Goal: Task Accomplishment & Management: Use online tool/utility

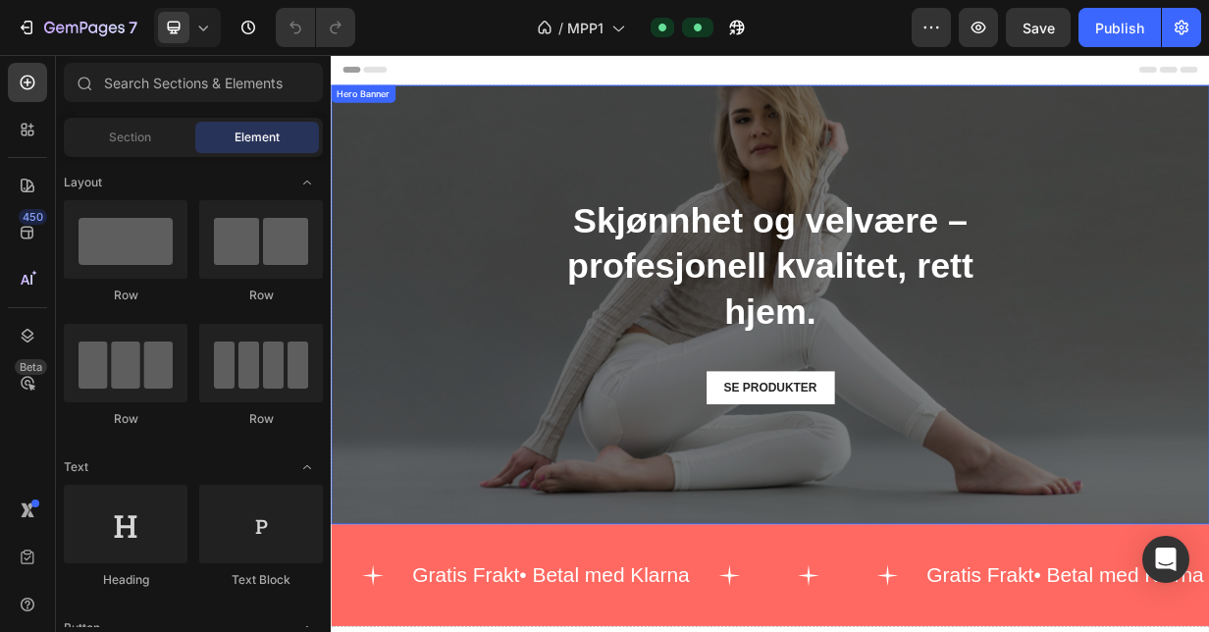
click at [493, 460] on div "Skjønnhet og velvære – profesjonell kvalitet, rett hjem. Heading SE PRODUKTER B…" at bounding box center [919, 389] width 1177 height 290
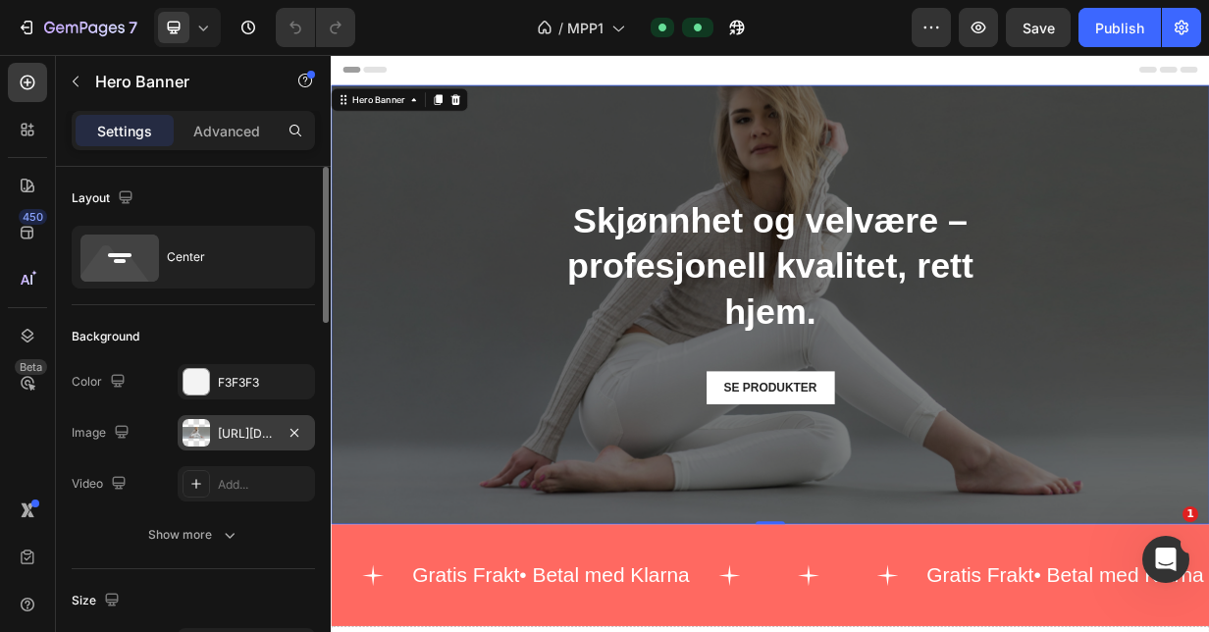
click at [198, 434] on div at bounding box center [196, 432] width 27 height 27
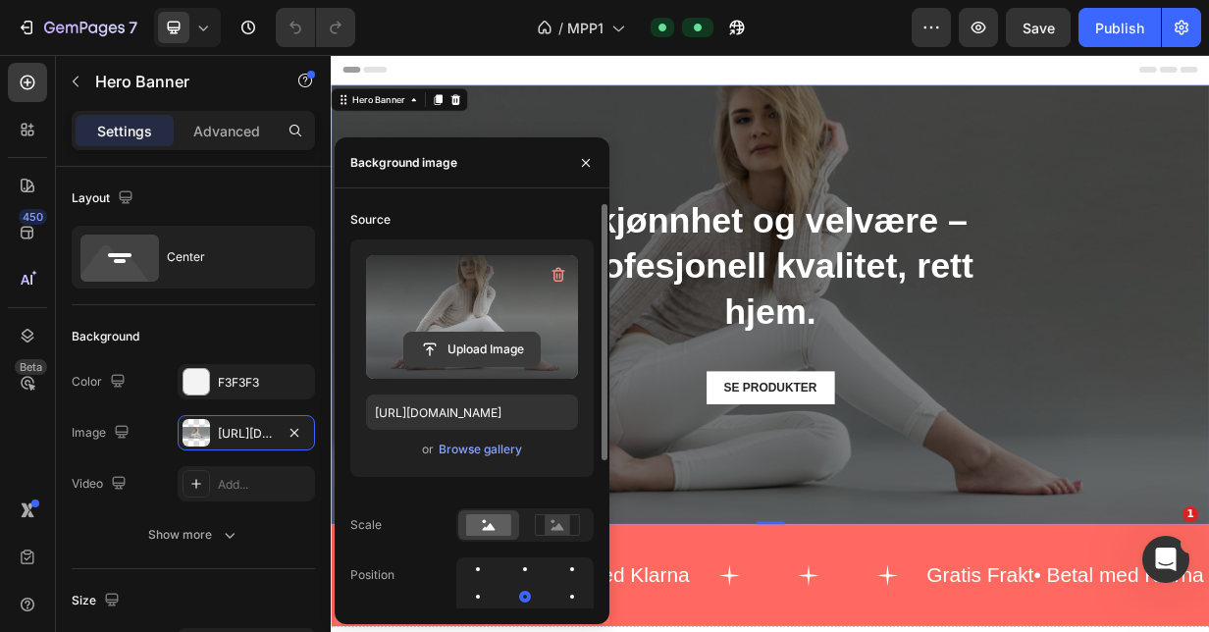
click at [489, 347] on input "file" at bounding box center [471, 349] width 135 height 33
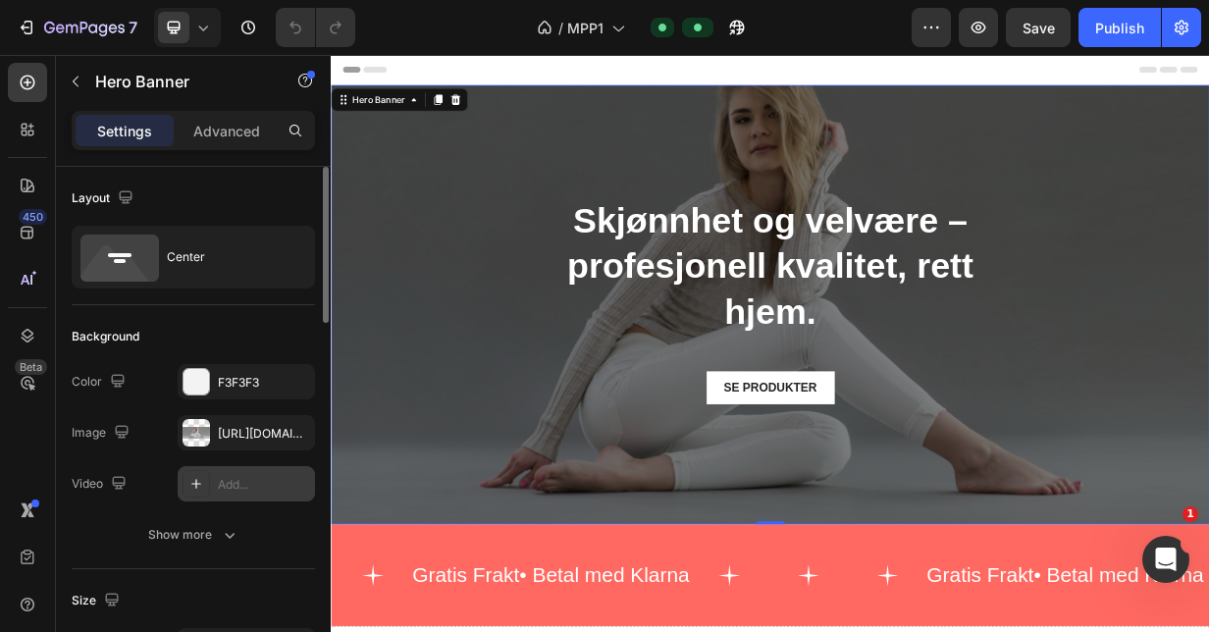
click at [237, 478] on div "Add..." at bounding box center [264, 485] width 92 height 18
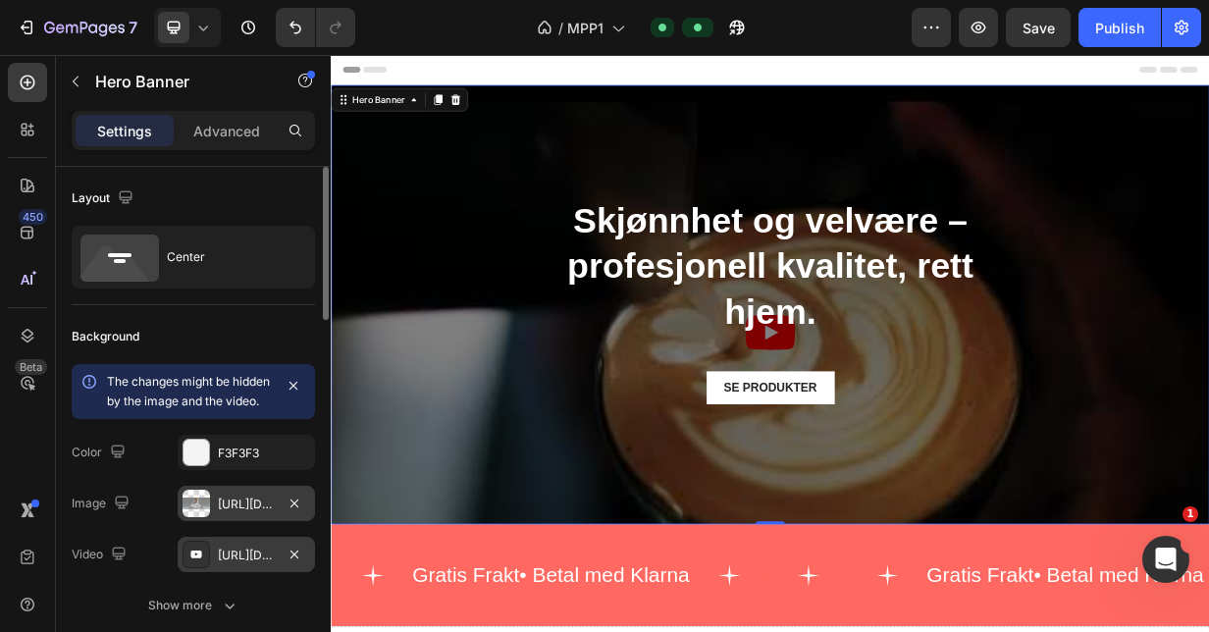
click at [249, 513] on div "[URL][DOMAIN_NAME]" at bounding box center [246, 505] width 57 height 18
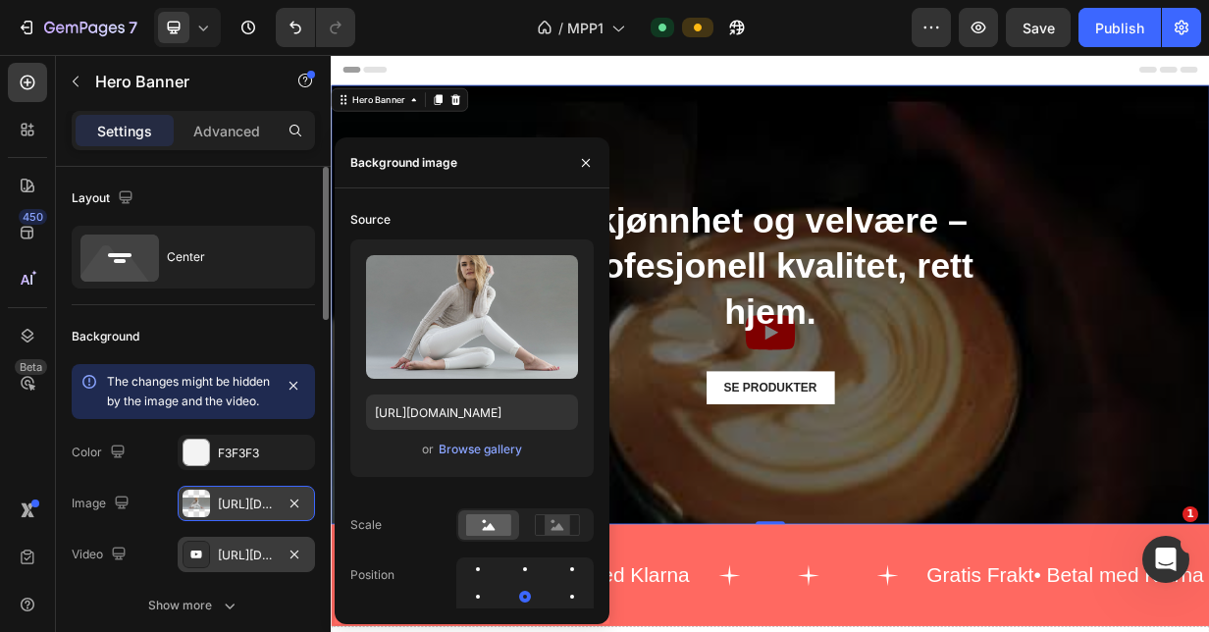
click at [200, 517] on div at bounding box center [196, 503] width 27 height 27
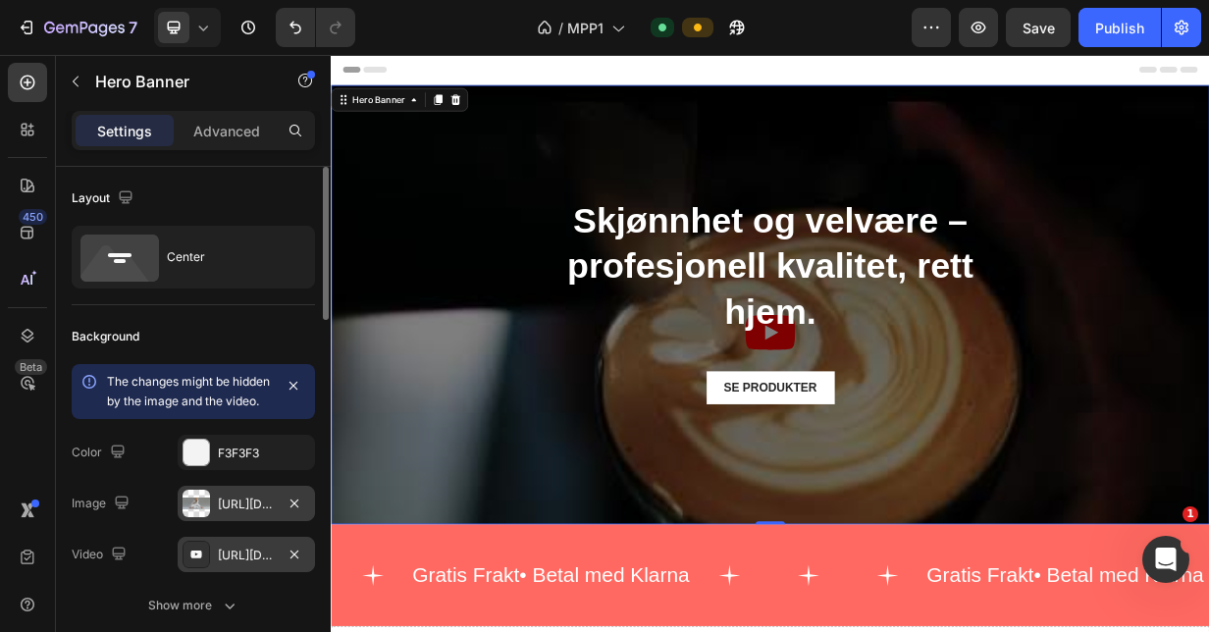
click at [200, 517] on div at bounding box center [196, 503] width 27 height 27
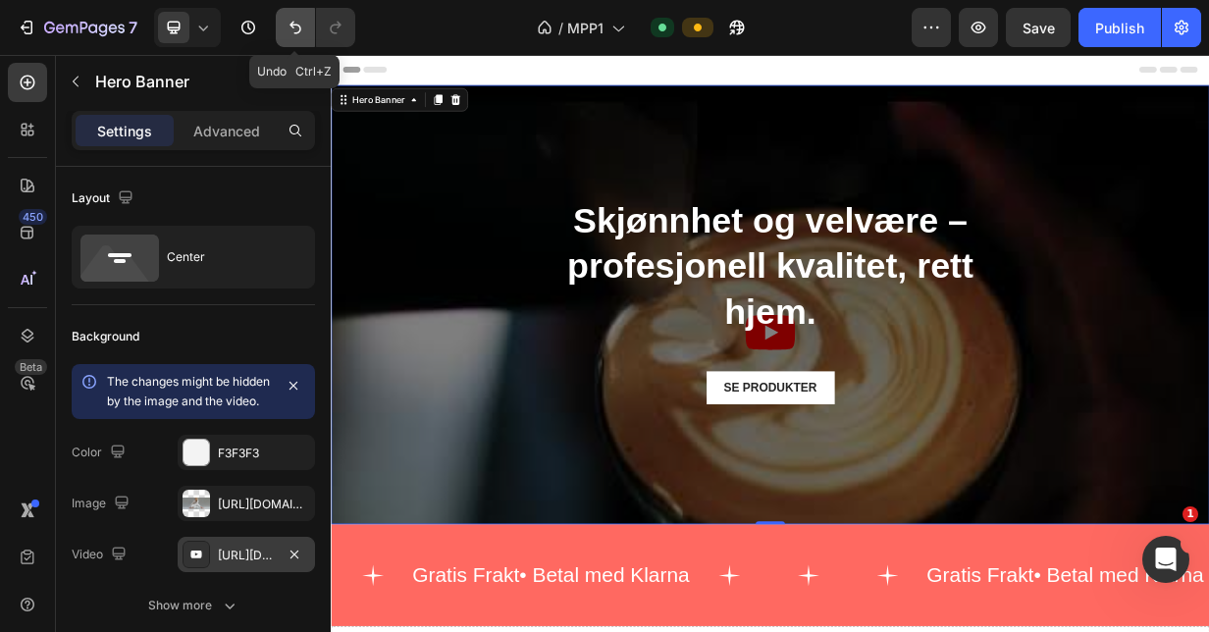
click at [290, 31] on icon "Undo/Redo" at bounding box center [296, 28] width 20 height 20
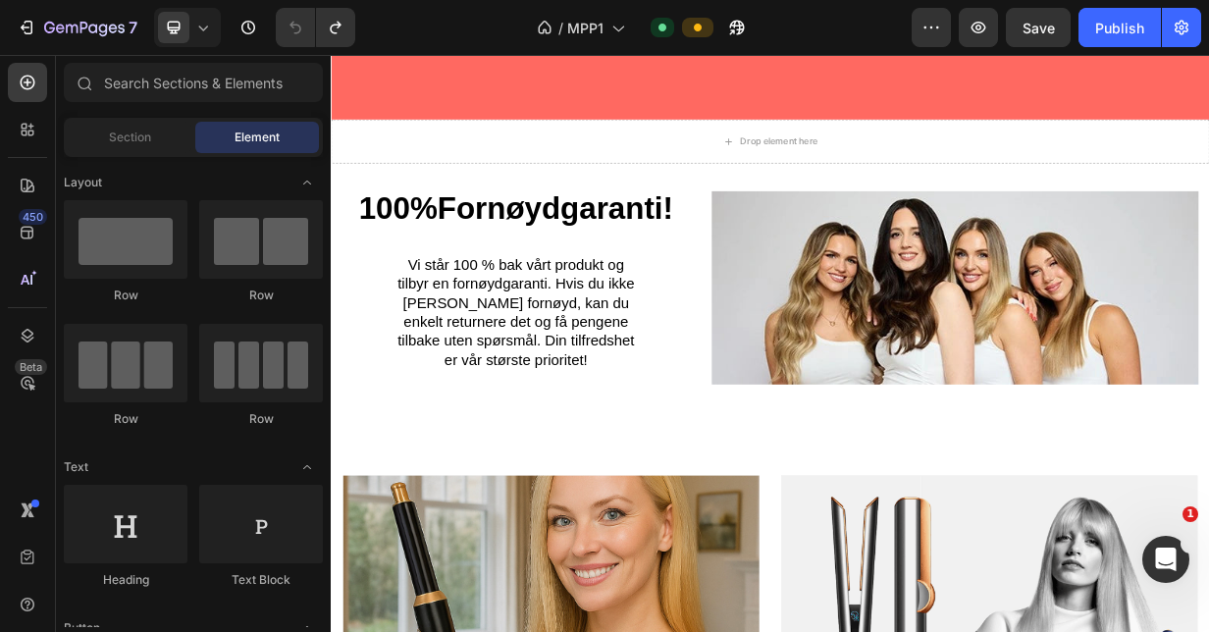
scroll to position [779, 0]
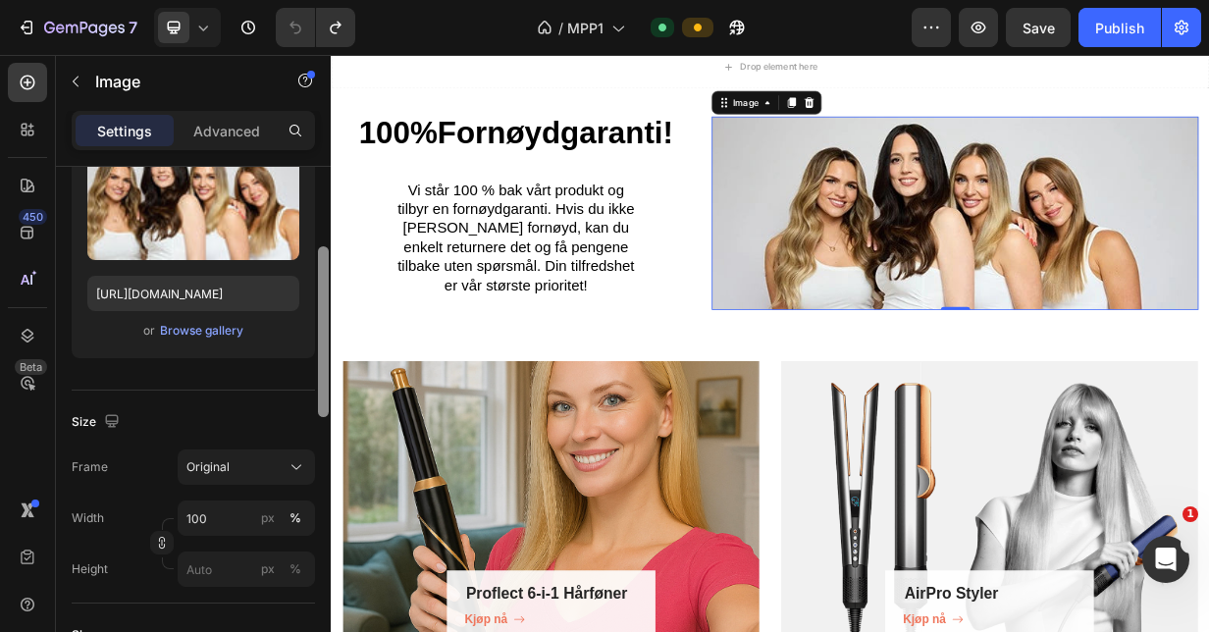
drag, startPoint x: 323, startPoint y: 308, endPoint x: 317, endPoint y: 388, distance: 79.7
click at [317, 388] on div at bounding box center [323, 427] width 15 height 521
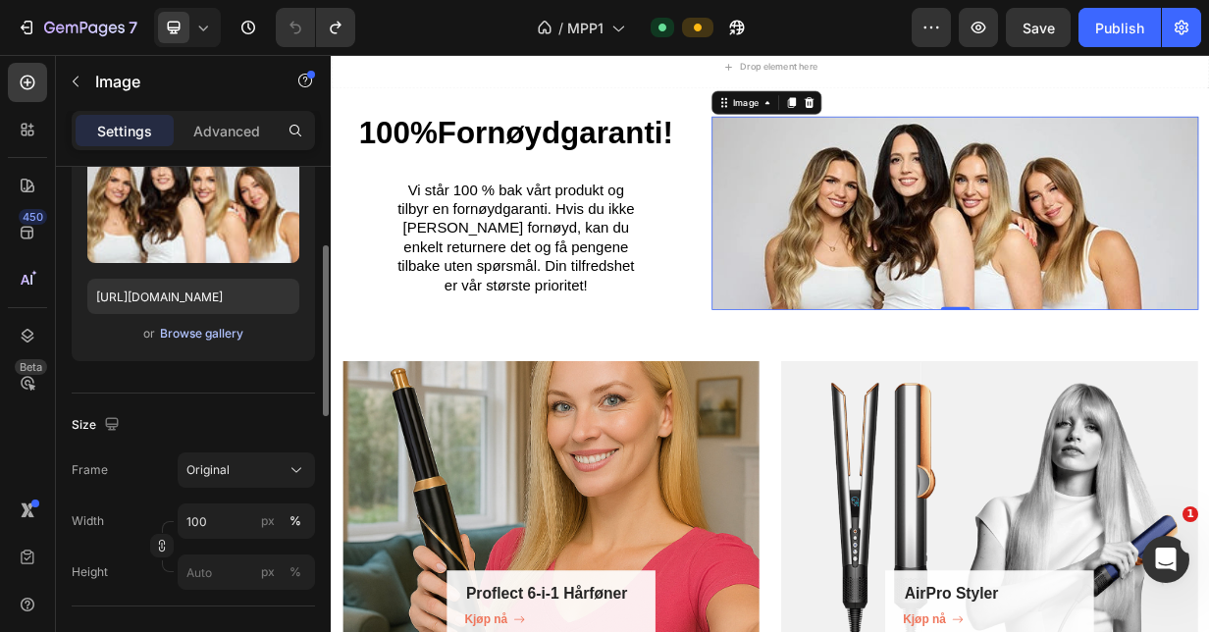
click at [210, 337] on div "Browse gallery" at bounding box center [201, 334] width 83 height 18
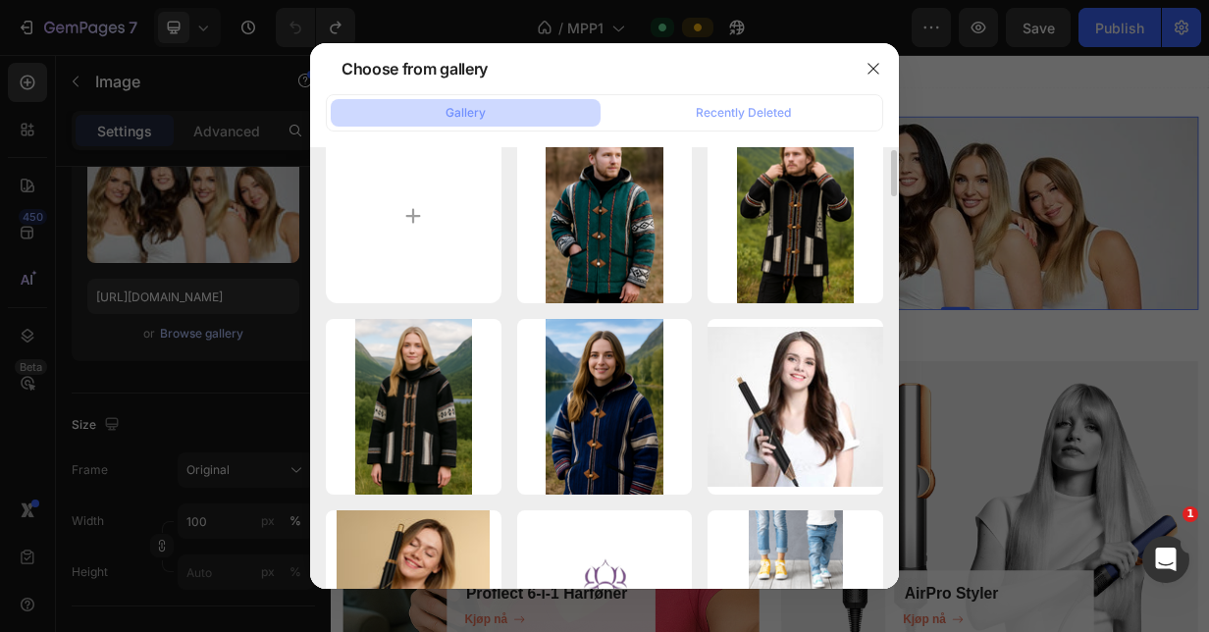
scroll to position [0, 0]
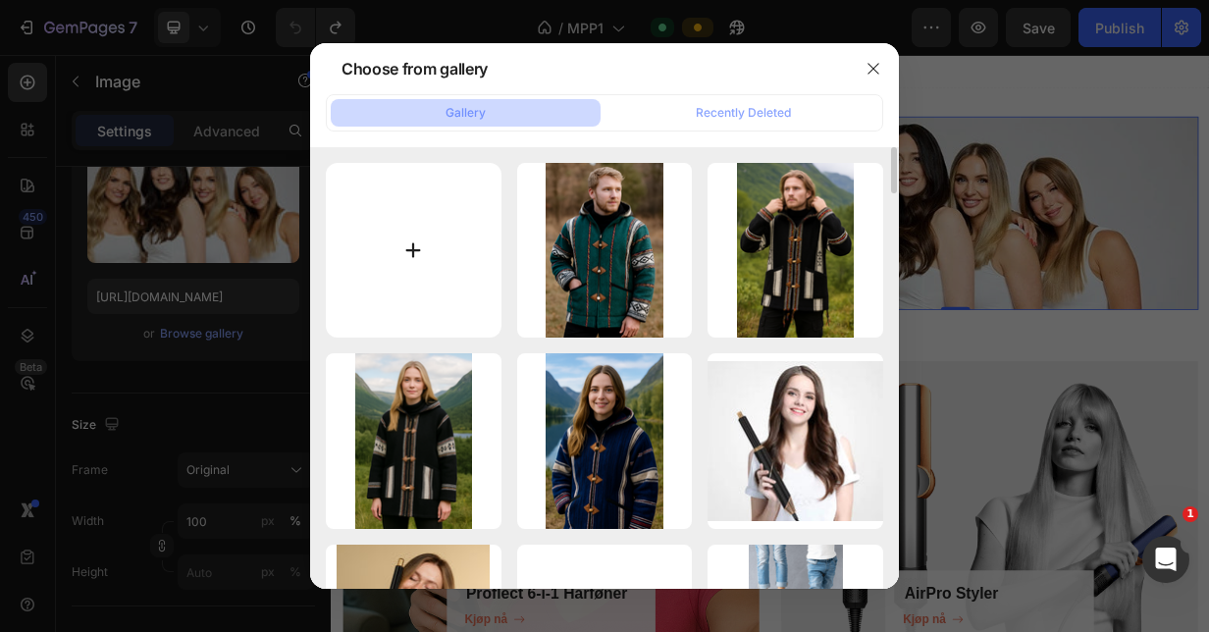
click at [415, 253] on input "file" at bounding box center [414, 251] width 176 height 176
click at [872, 67] on icon "button" at bounding box center [873, 69] width 16 height 16
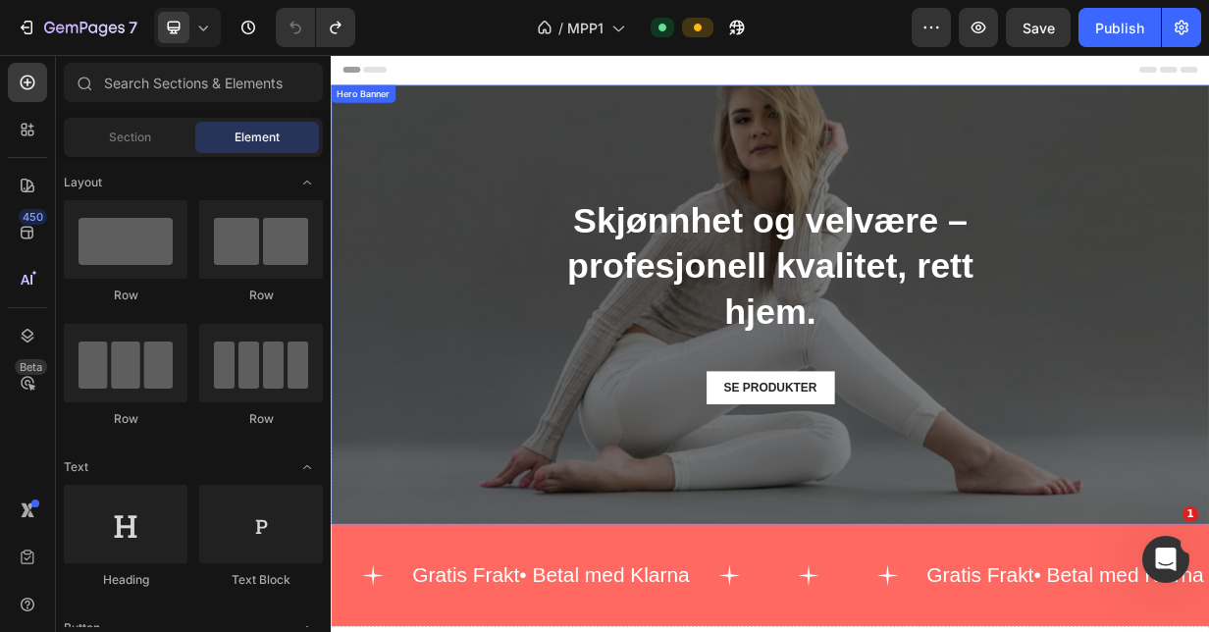
click at [1208, 143] on div "Overlay" at bounding box center [919, 389] width 1177 height 589
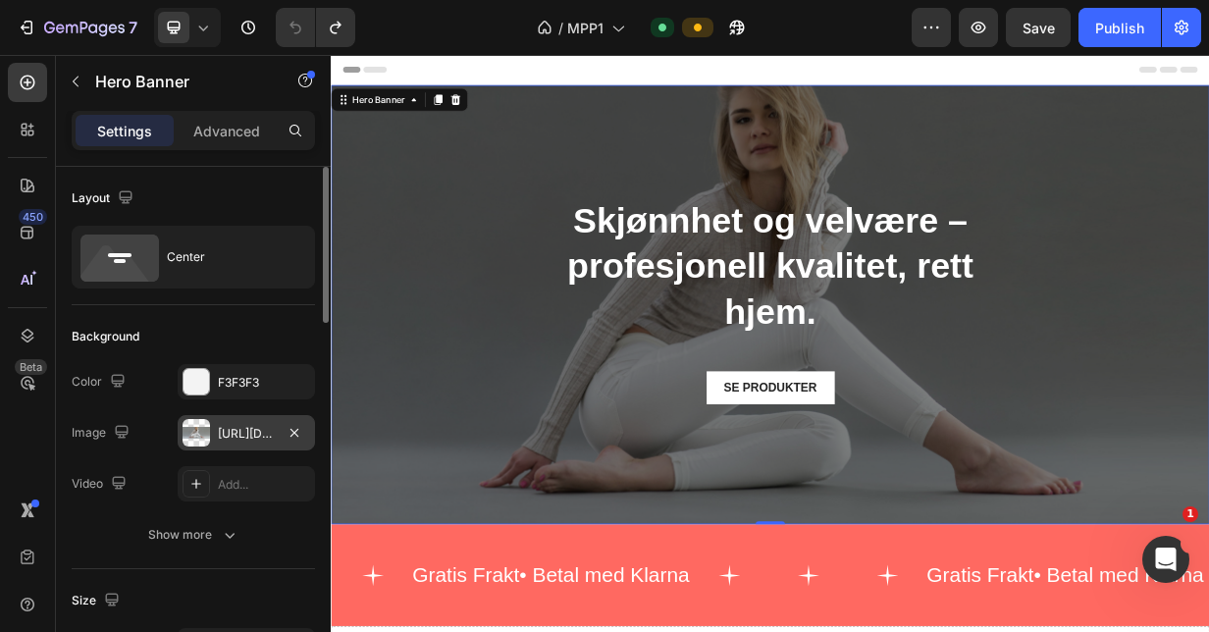
click at [196, 438] on div at bounding box center [196, 432] width 27 height 27
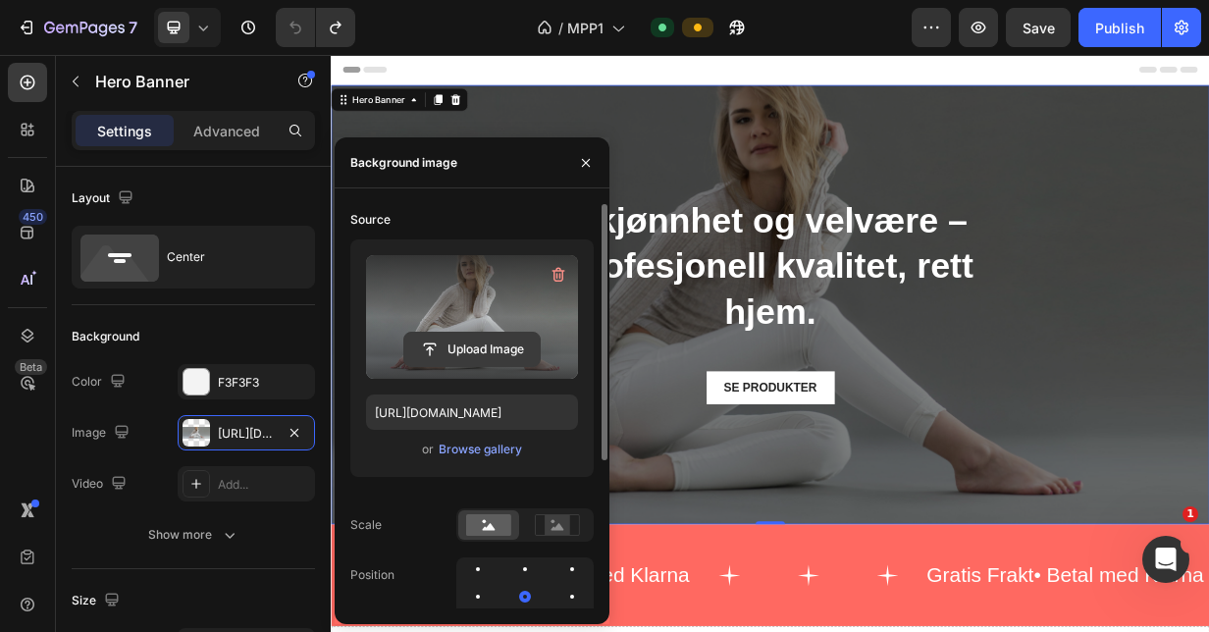
click at [467, 347] on input "file" at bounding box center [471, 349] width 135 height 33
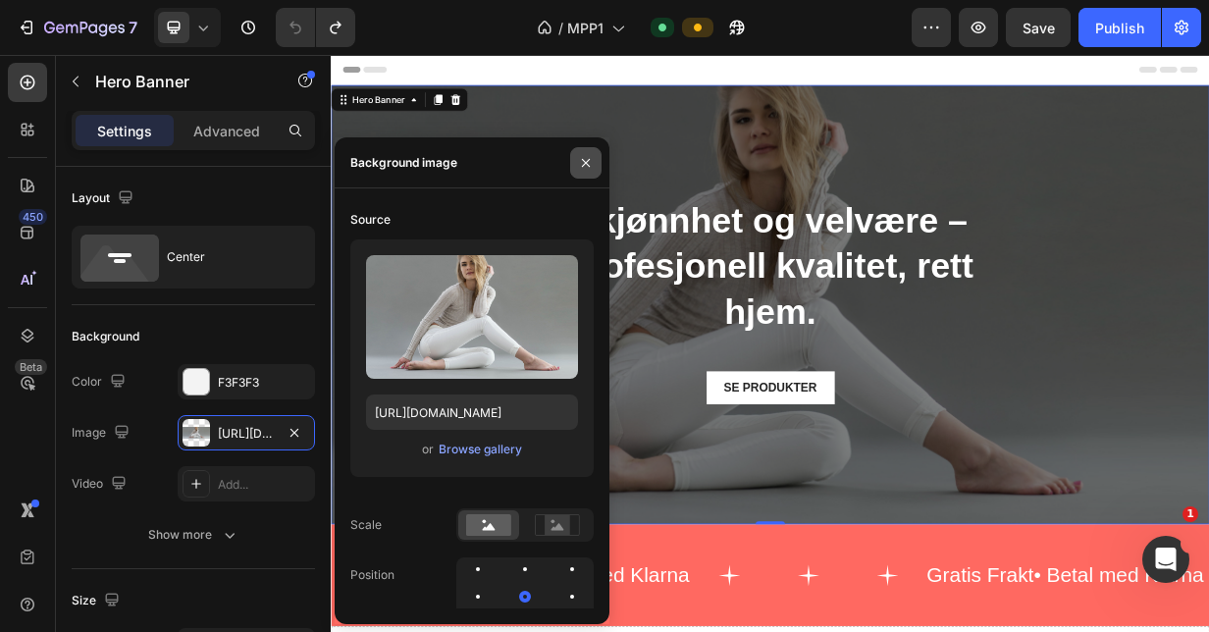
click at [587, 165] on icon "button" at bounding box center [586, 162] width 8 height 8
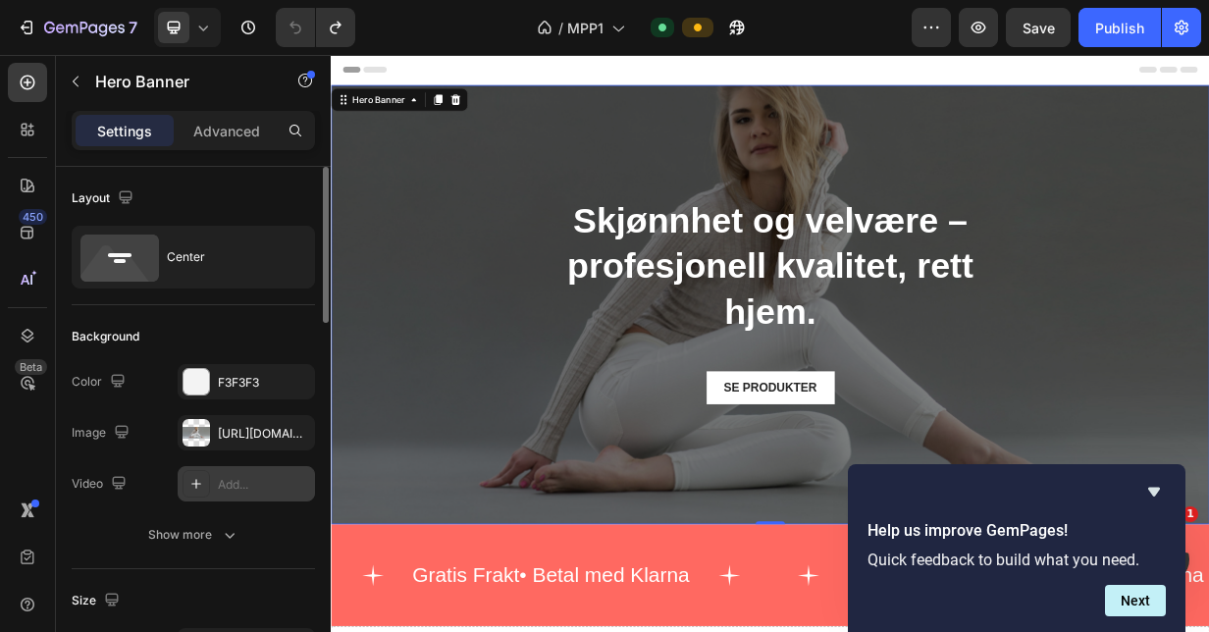
click at [192, 481] on icon at bounding box center [196, 484] width 16 height 16
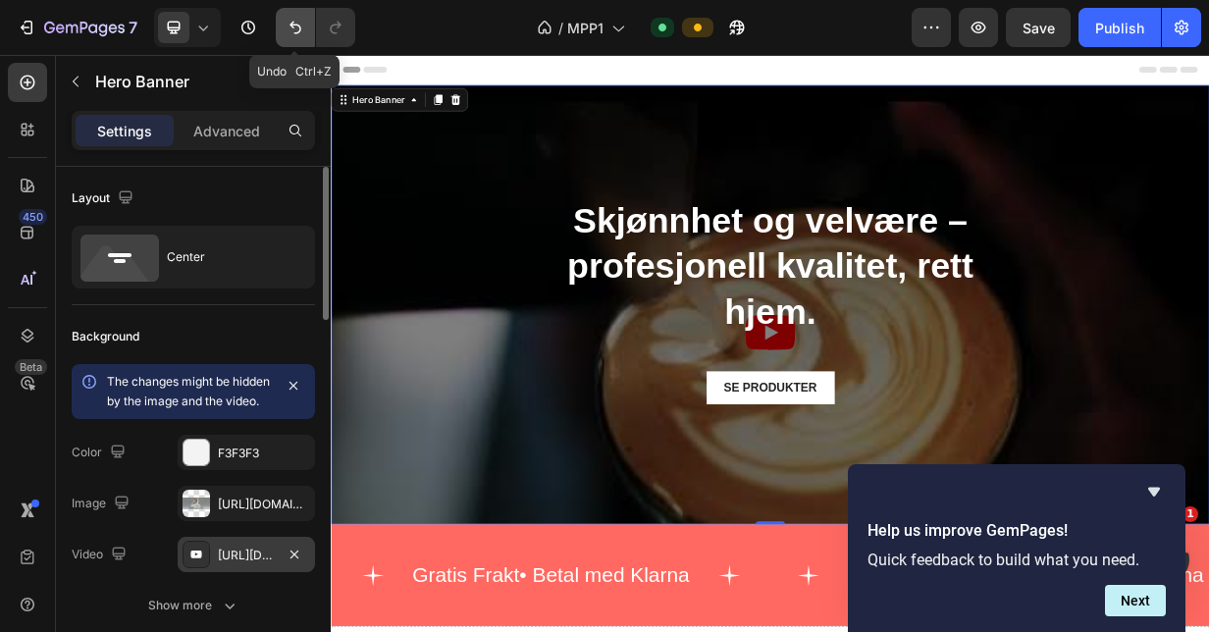
click at [294, 24] on icon "Undo/Redo" at bounding box center [296, 28] width 20 height 20
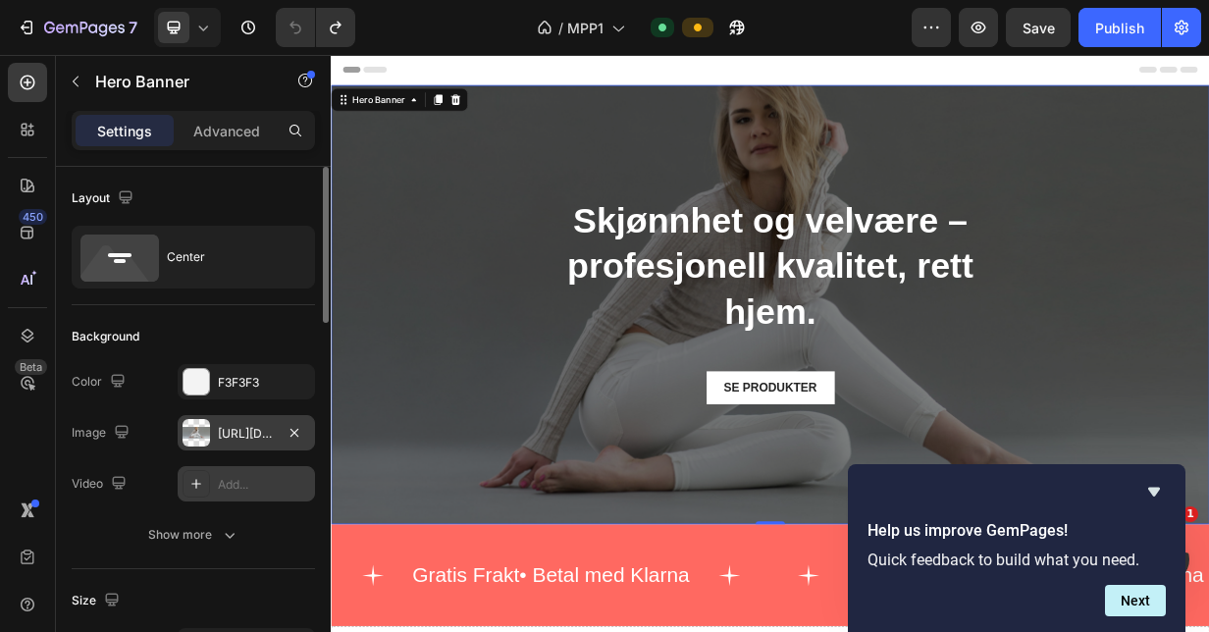
click at [201, 430] on div at bounding box center [196, 432] width 27 height 27
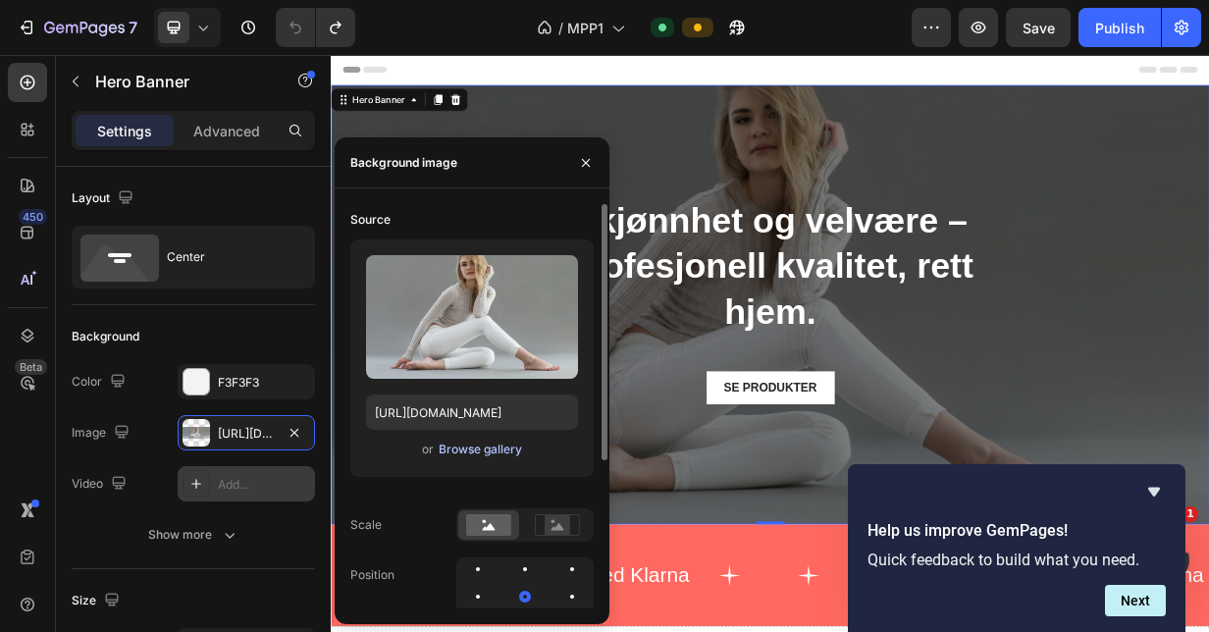
click at [485, 454] on div "Browse gallery" at bounding box center [480, 450] width 83 height 18
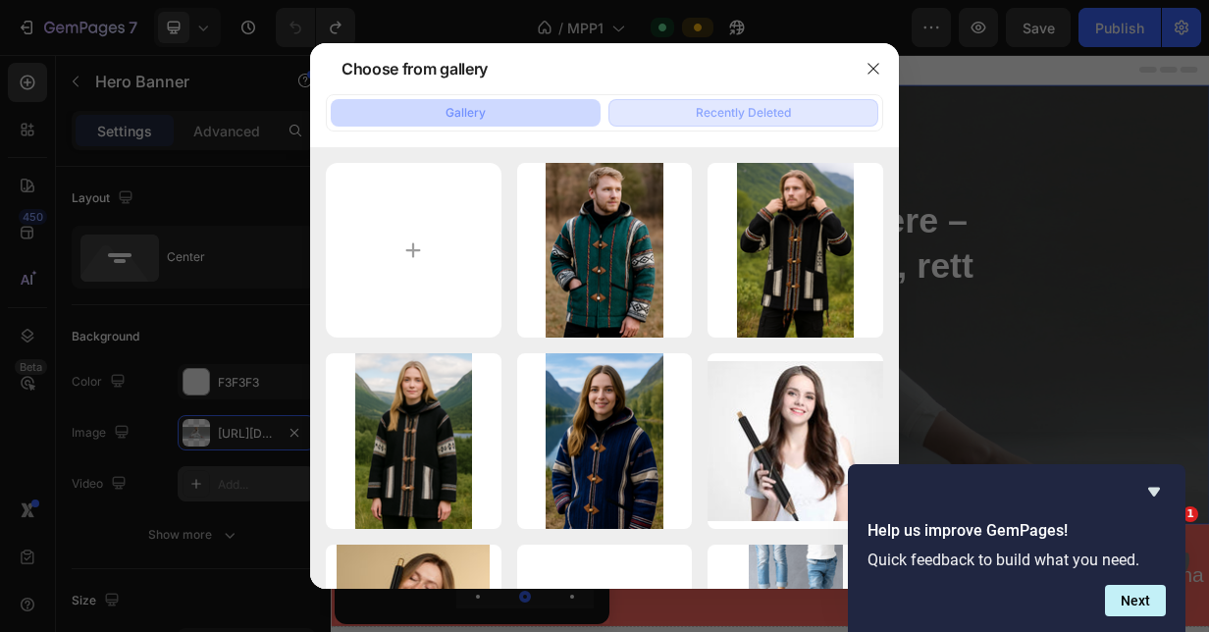
click at [712, 110] on div "Recently Deleted" at bounding box center [743, 113] width 95 height 18
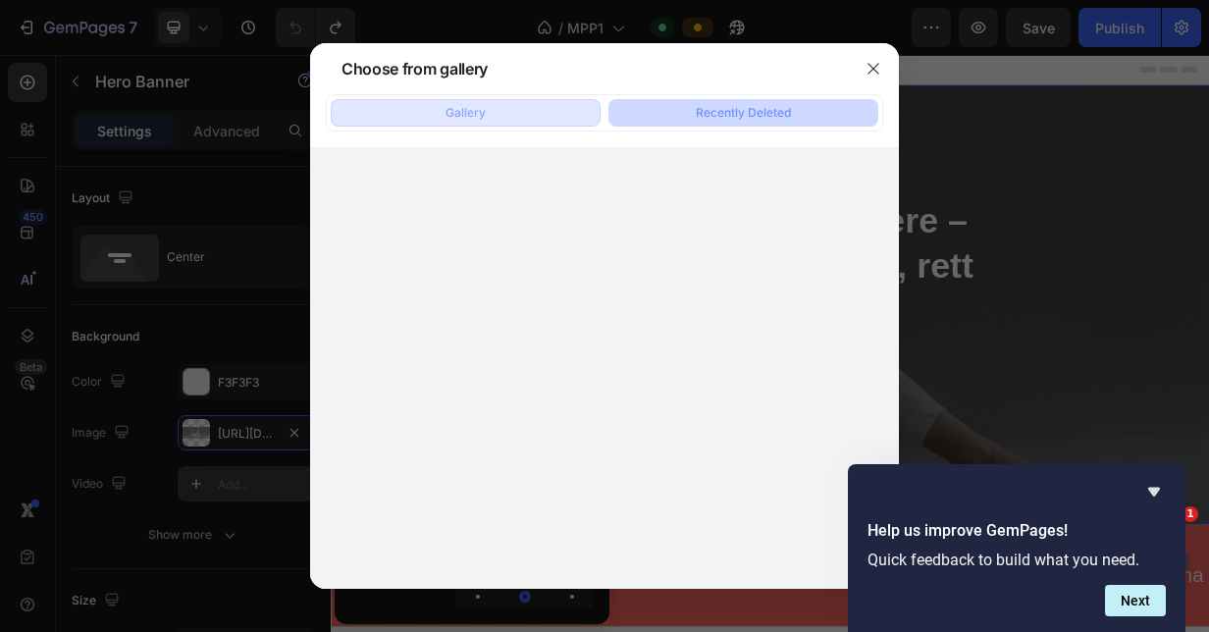
click at [528, 120] on button "Gallery" at bounding box center [466, 112] width 270 height 27
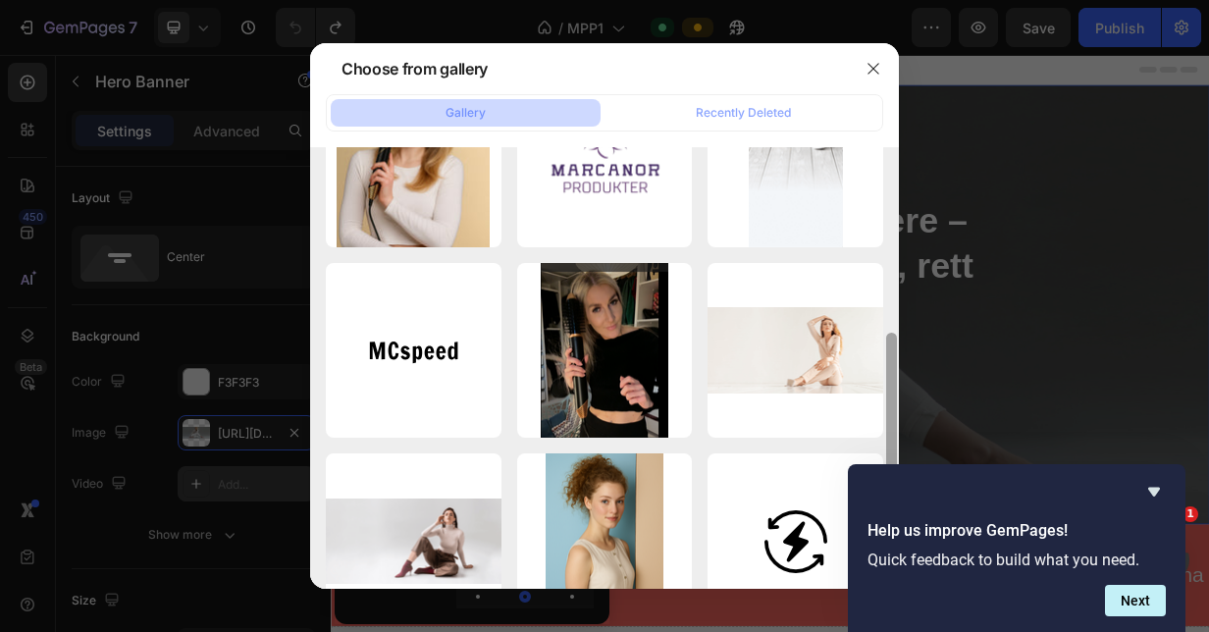
scroll to position [493, 0]
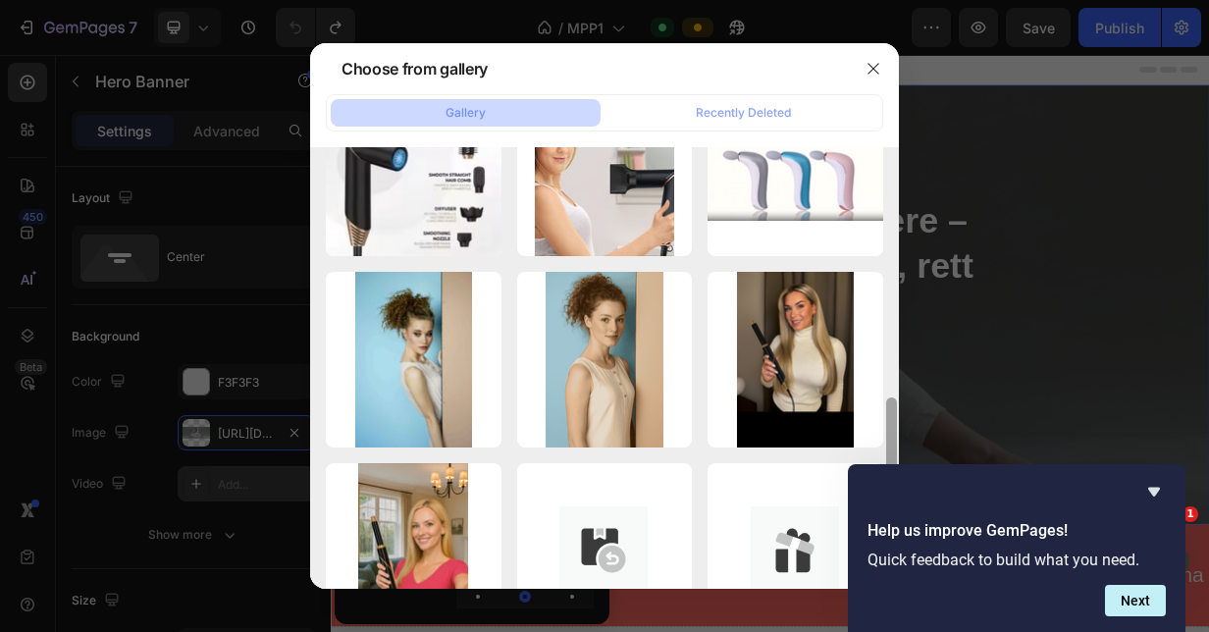
drag, startPoint x: 891, startPoint y: 192, endPoint x: 891, endPoint y: 673, distance: 480.8
click at [891, 0] on html "7 Version history / MPP1 Default Preview Save Publish 450 Beta Sections(18) Ele…" at bounding box center [604, 0] width 1209 height 0
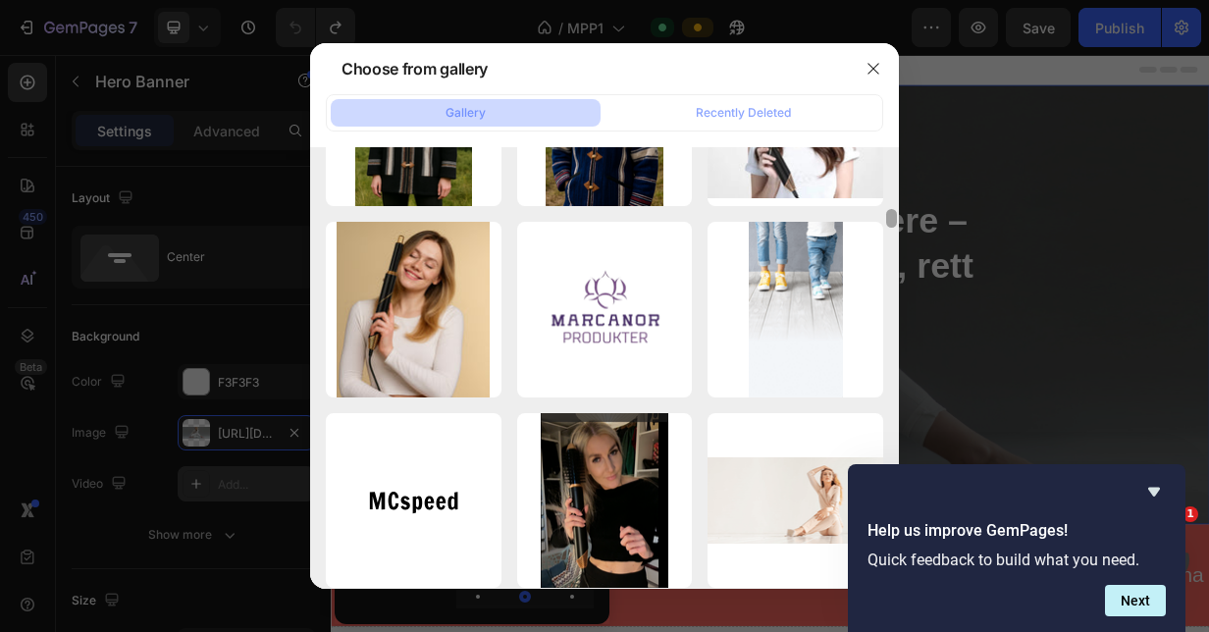
scroll to position [369, 0]
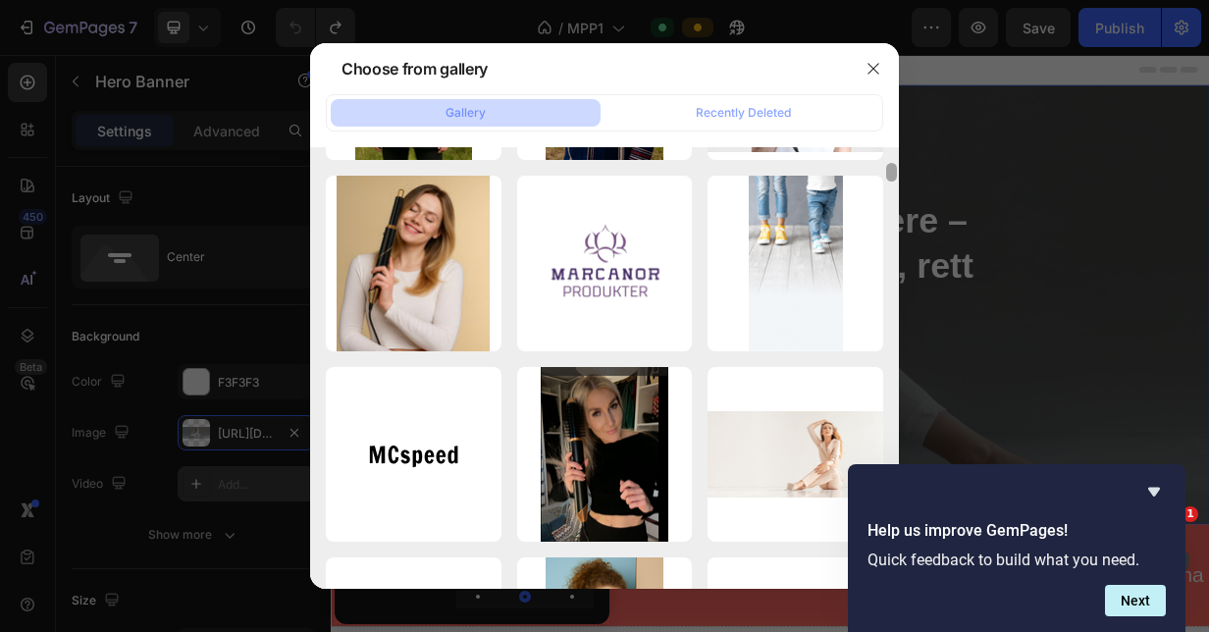
drag, startPoint x: 890, startPoint y: 326, endPoint x: 885, endPoint y: 165, distance: 161.0
click at [885, 165] on div at bounding box center [891, 368] width 15 height 443
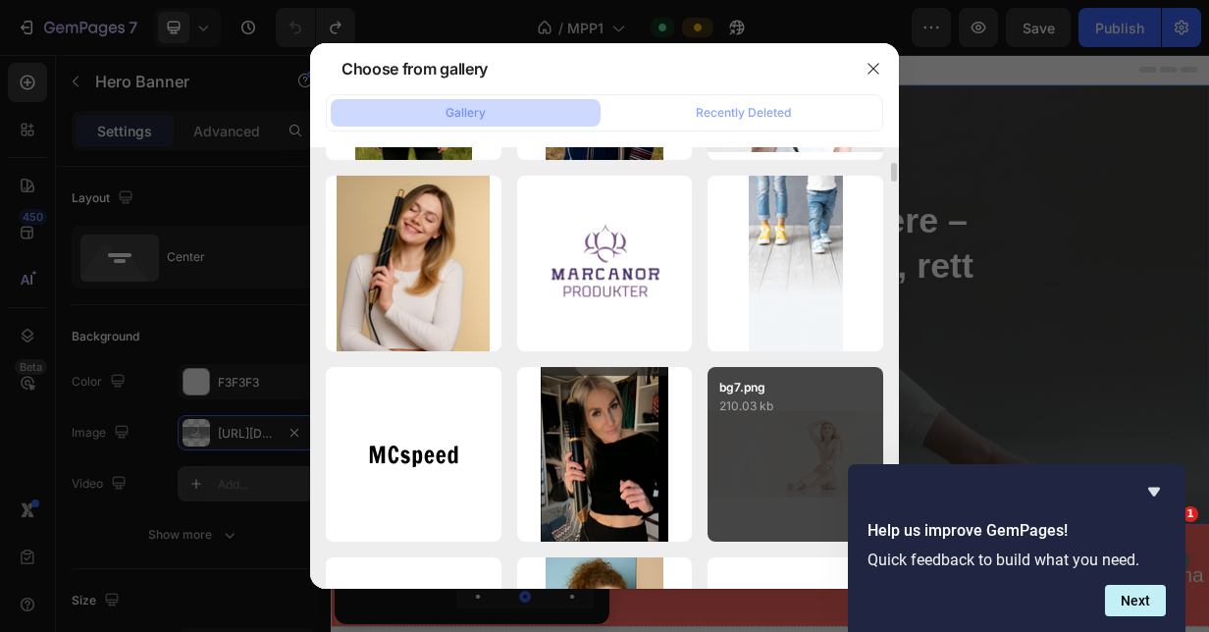
click at [813, 440] on div "bg7.png 210.03 kb" at bounding box center [795, 455] width 176 height 176
type input "[URL][DOMAIN_NAME]"
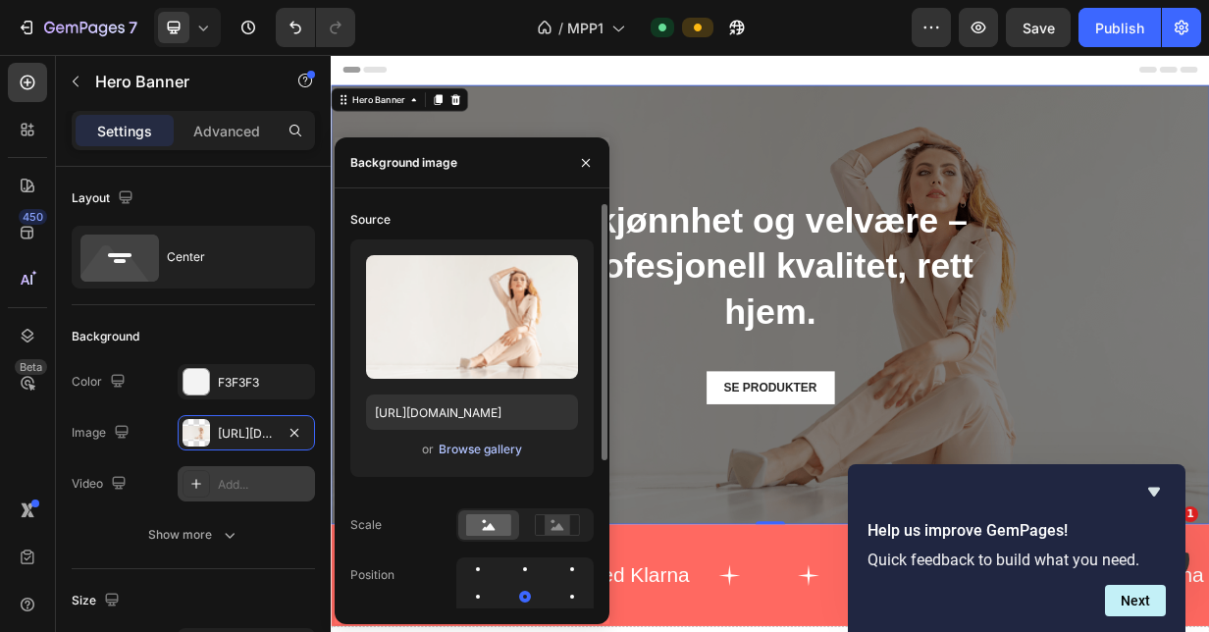
click at [479, 451] on div "Browse gallery" at bounding box center [480, 450] width 83 height 18
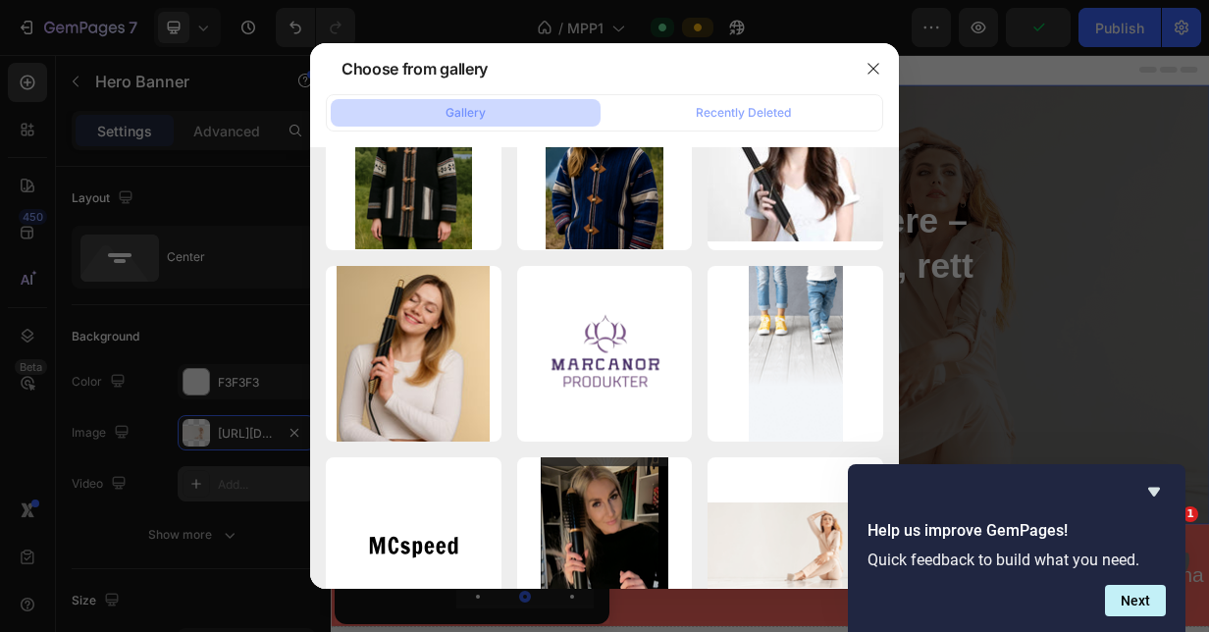
scroll to position [0, 0]
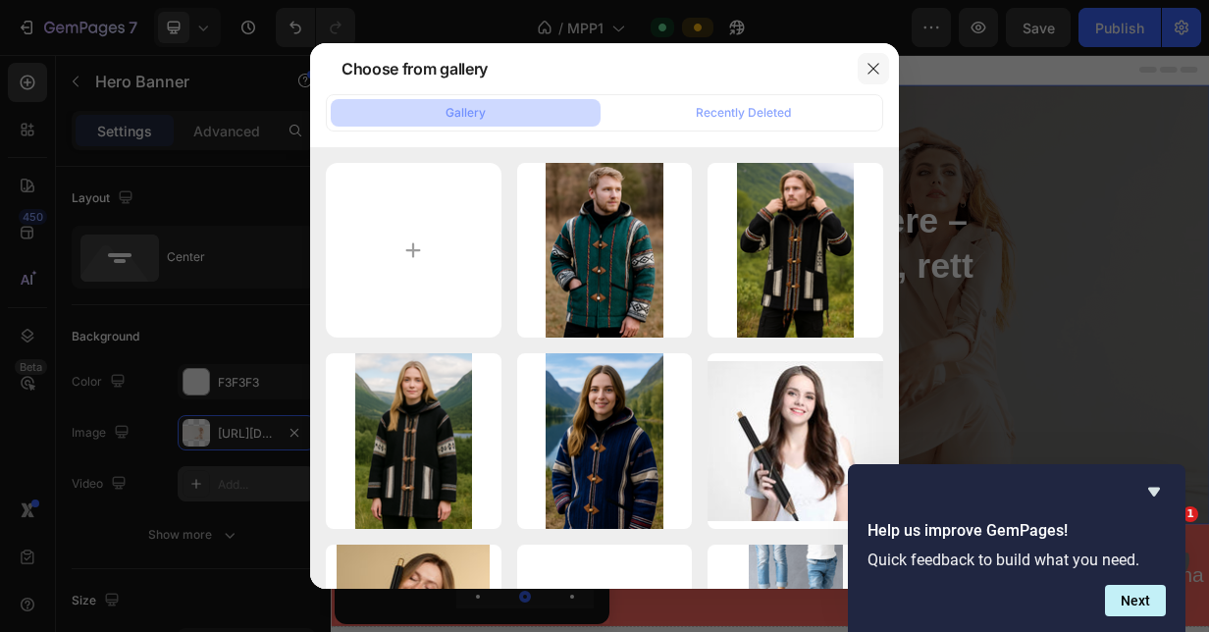
click at [871, 70] on icon "button" at bounding box center [872, 68] width 11 height 11
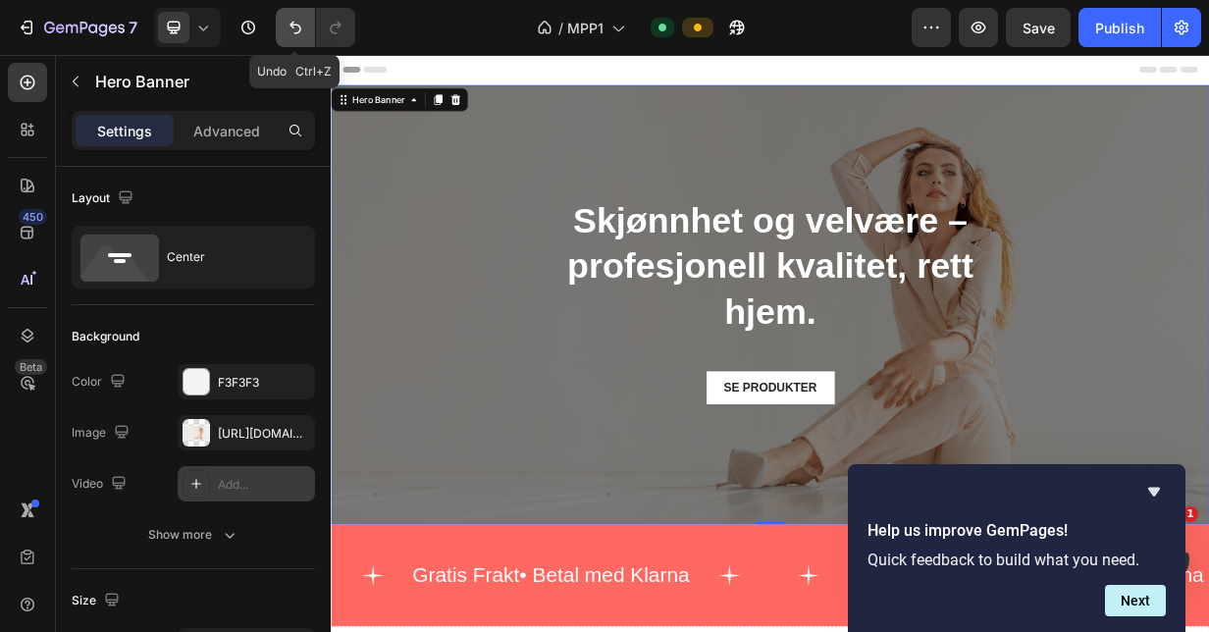
click at [300, 24] on icon "Undo/Redo" at bounding box center [296, 28] width 20 height 20
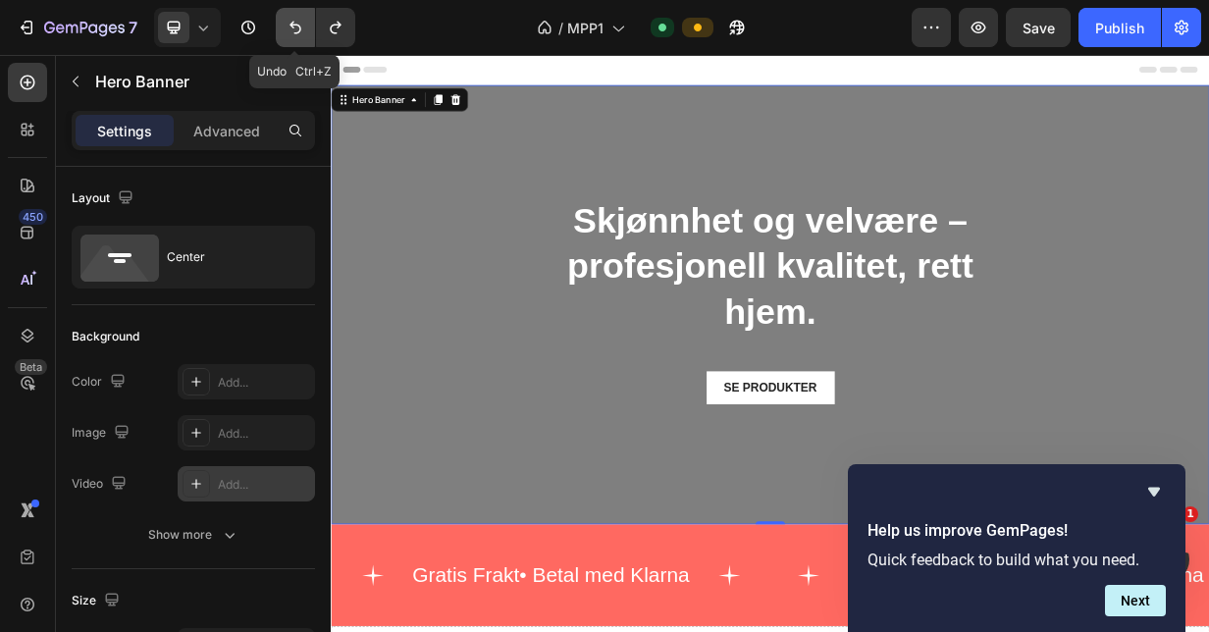
click at [296, 24] on icon "Undo/Redo" at bounding box center [296, 28] width 20 height 20
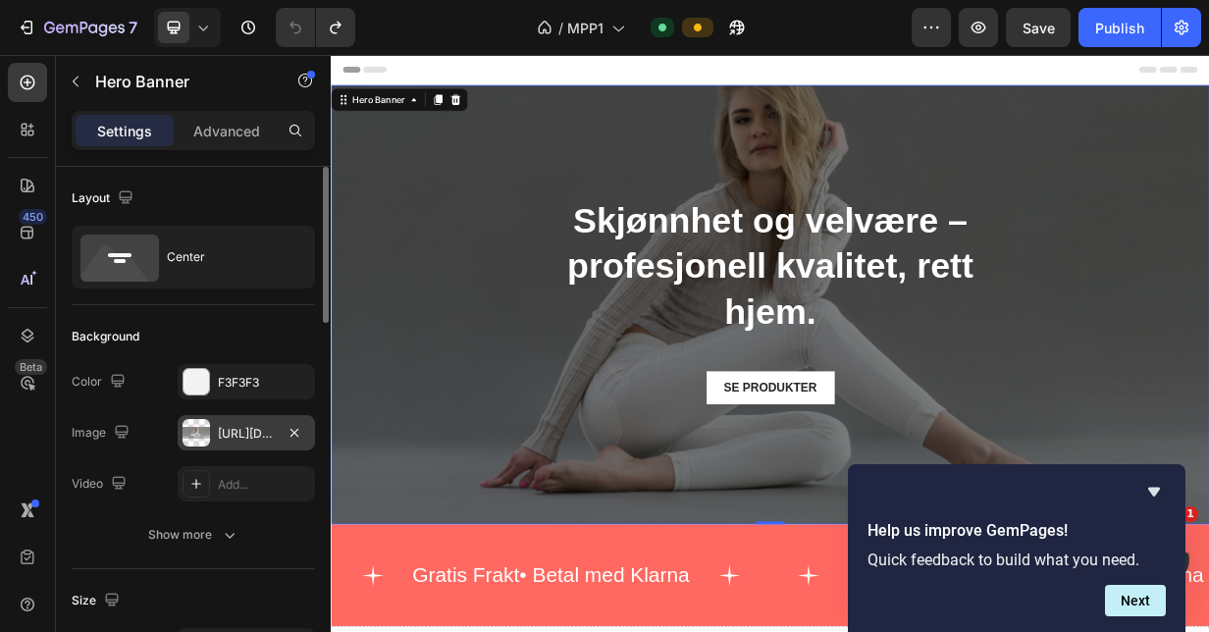
click at [197, 432] on div at bounding box center [196, 432] width 27 height 27
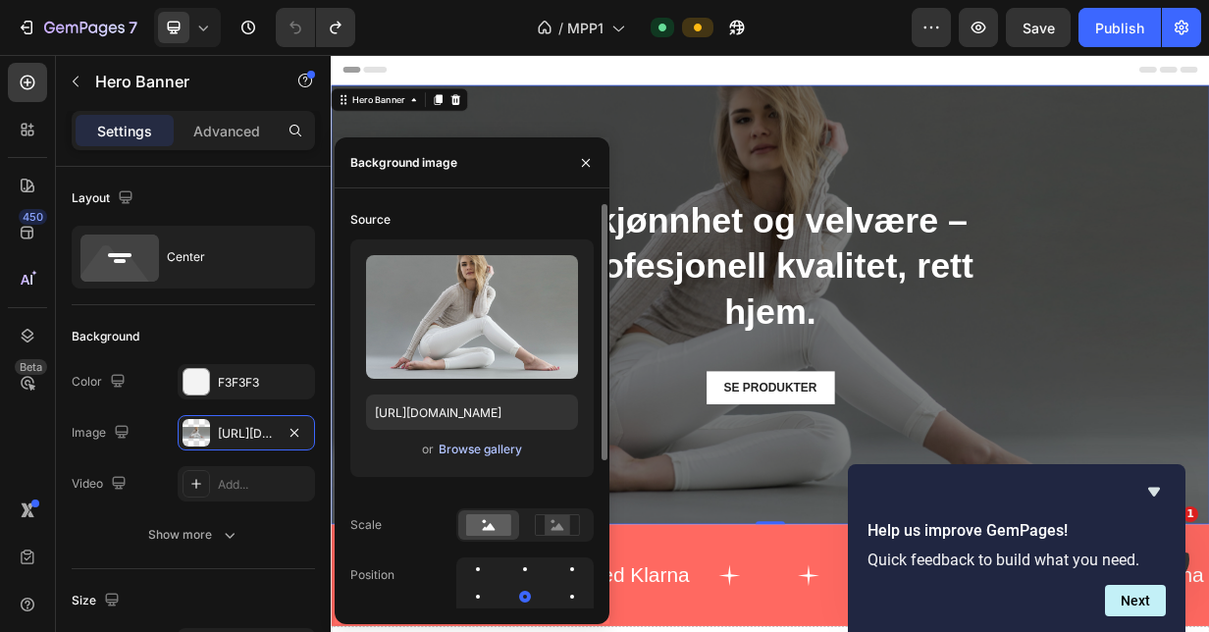
click at [475, 447] on div "Browse gallery" at bounding box center [480, 450] width 83 height 18
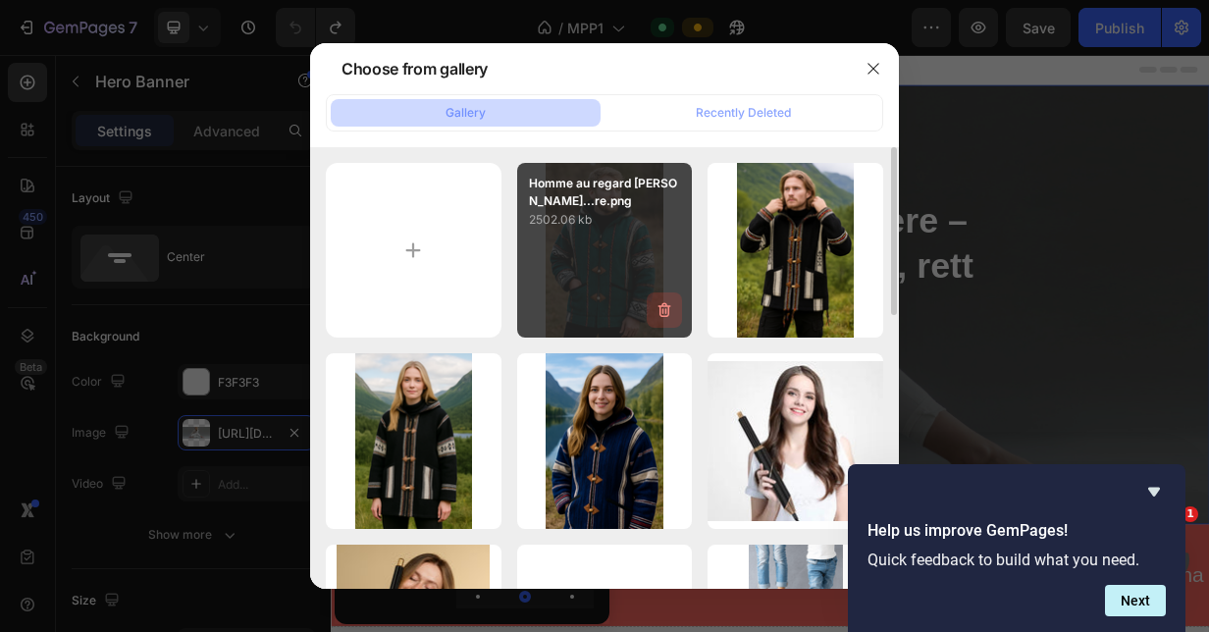
click at [666, 312] on icon "button" at bounding box center [666, 312] width 2 height 6
click at [662, 314] on div "Delete" at bounding box center [653, 314] width 36 height 18
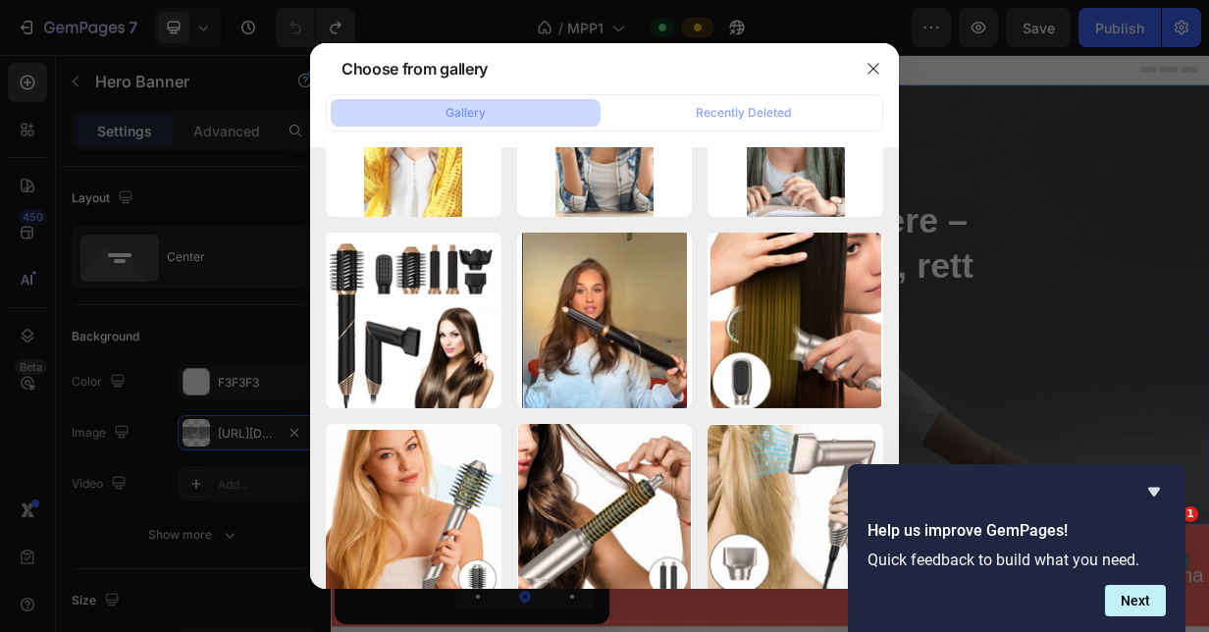
scroll to position [3173, 0]
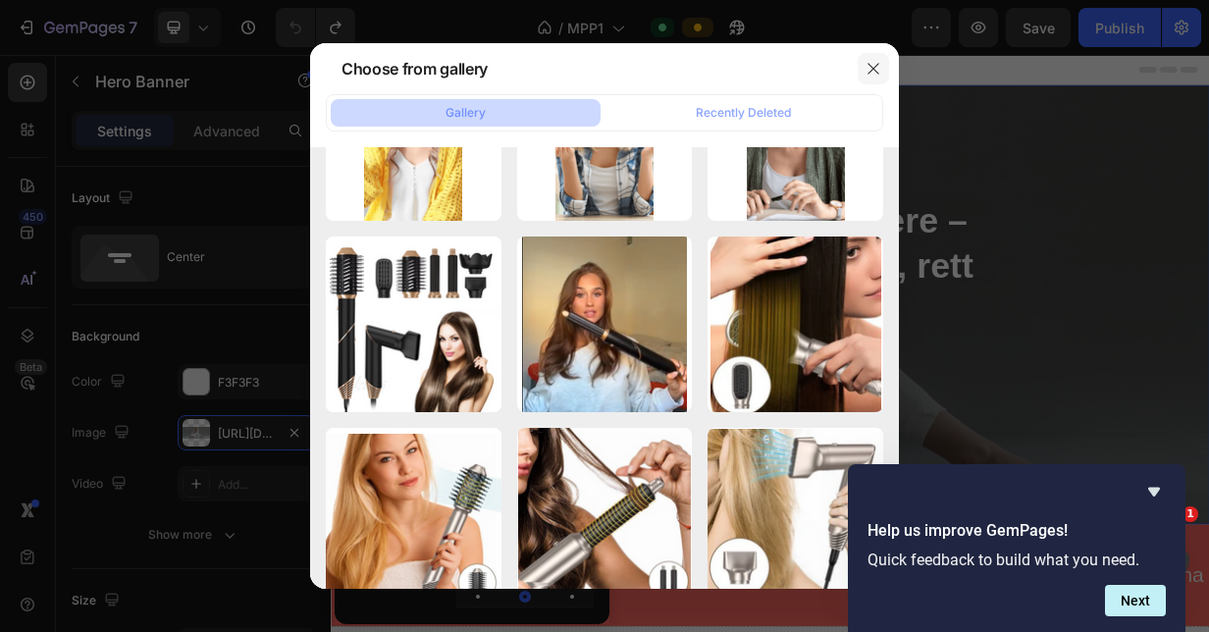
click at [873, 69] on icon "button" at bounding box center [872, 68] width 11 height 11
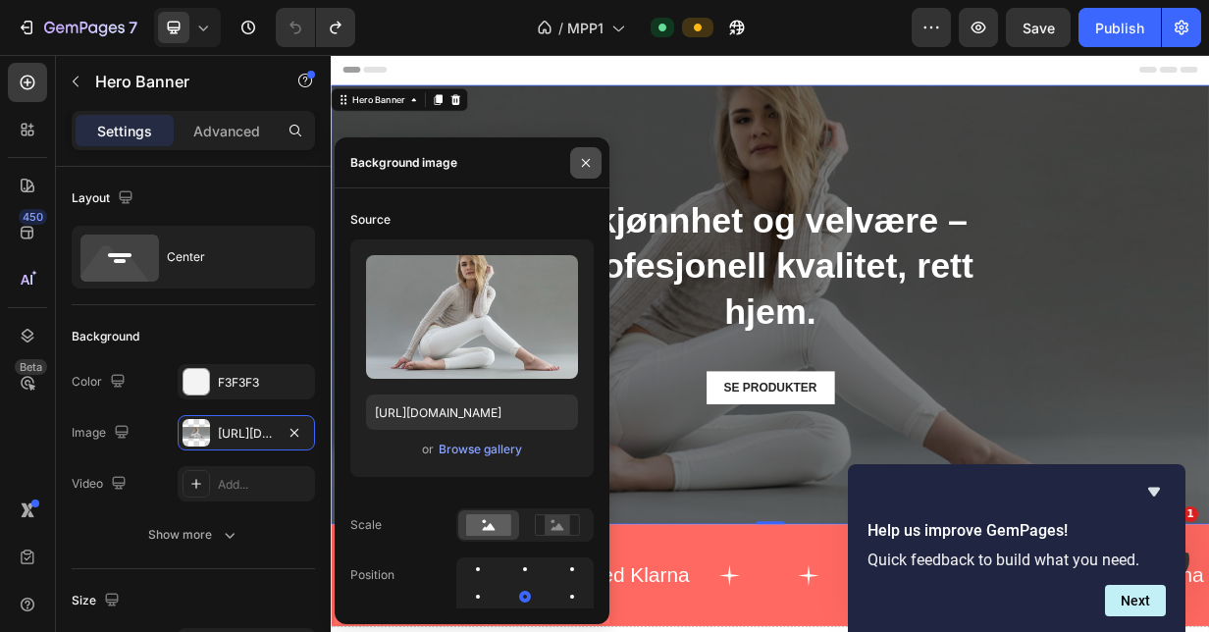
click at [583, 163] on icon "button" at bounding box center [586, 163] width 16 height 16
